Goal: Task Accomplishment & Management: Complete application form

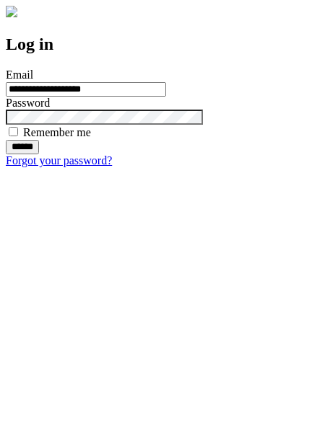
type input "**********"
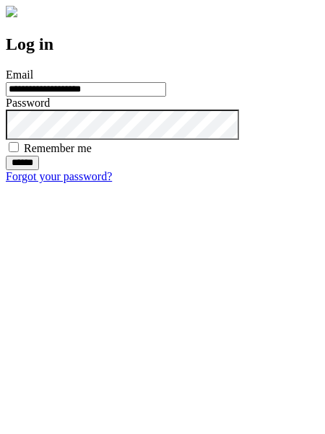
click at [39, 170] on input "******" at bounding box center [22, 163] width 33 height 14
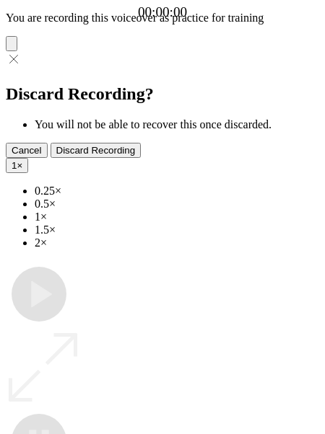
type input "**********"
